Goal: Find specific page/section: Find specific page/section

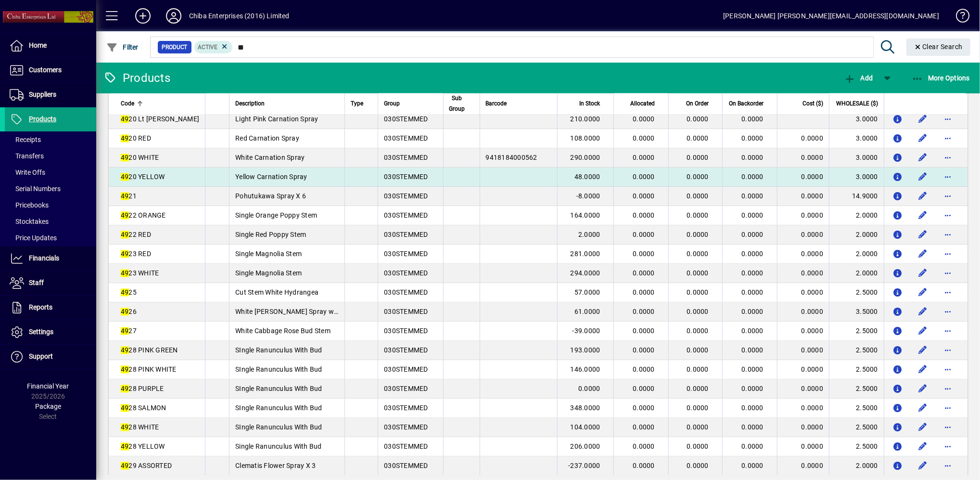
scroll to position [1617, 0]
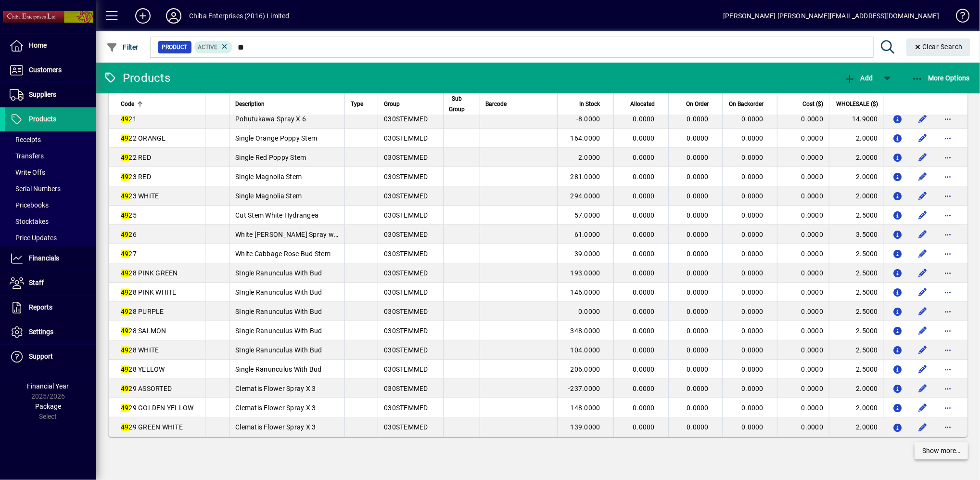
type input "**"
click at [925, 452] on span "Show more…" at bounding box center [941, 450] width 38 height 10
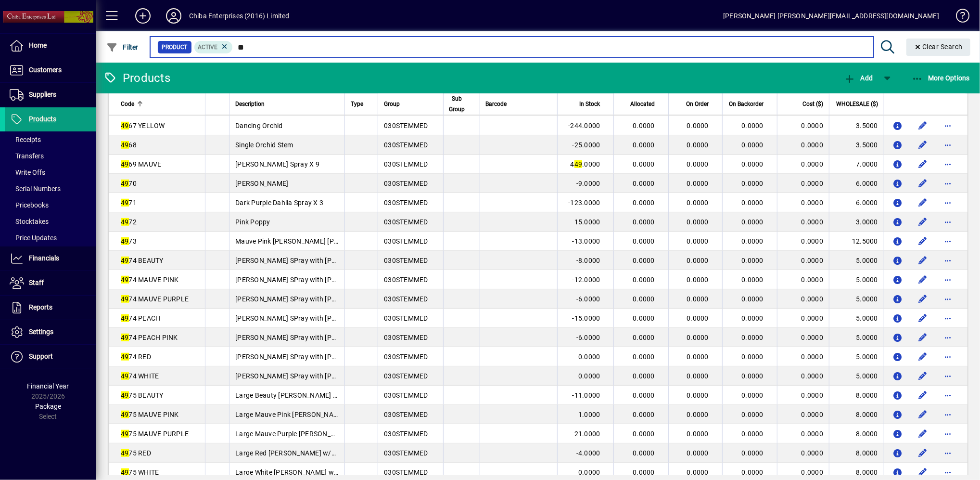
scroll to position [3541, 0]
